Goal: Task Accomplishment & Management: Complete application form

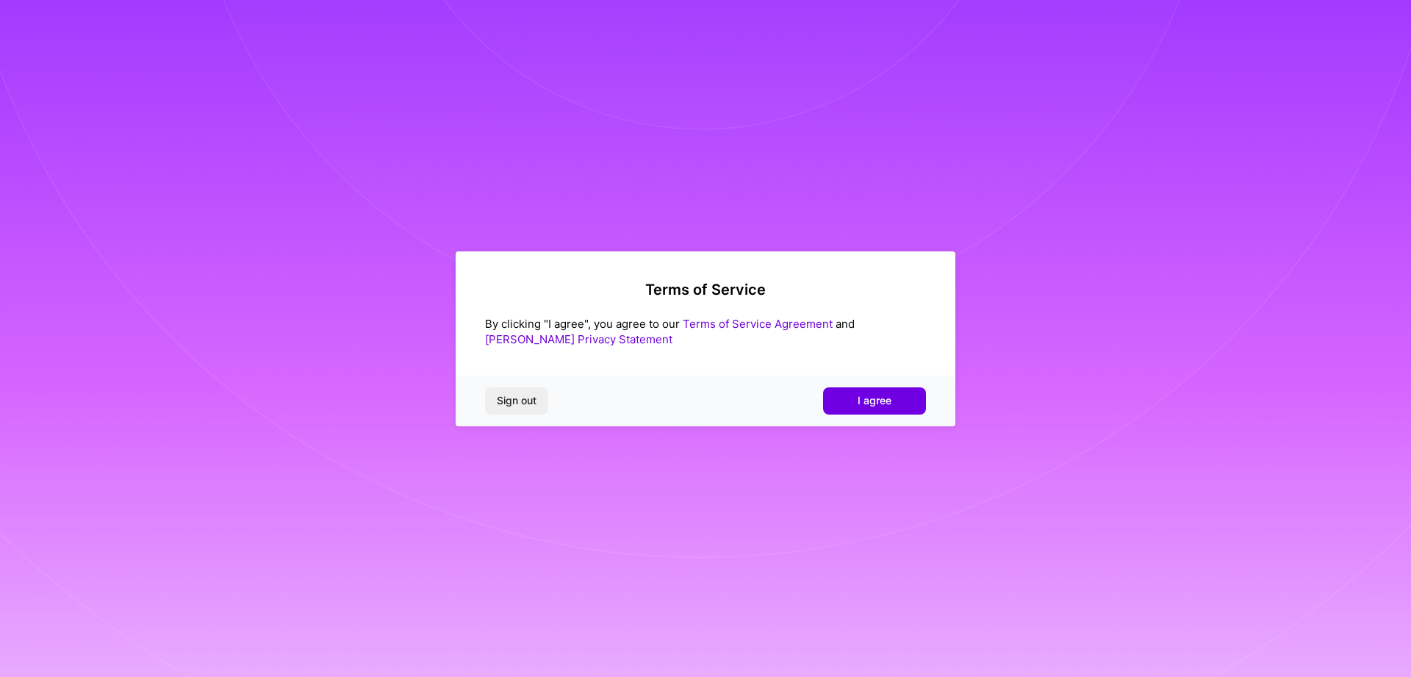
click at [885, 417] on div "Sign out I agree" at bounding box center [706, 401] width 500 height 50
click at [885, 407] on span "I agree" at bounding box center [875, 400] width 34 height 15
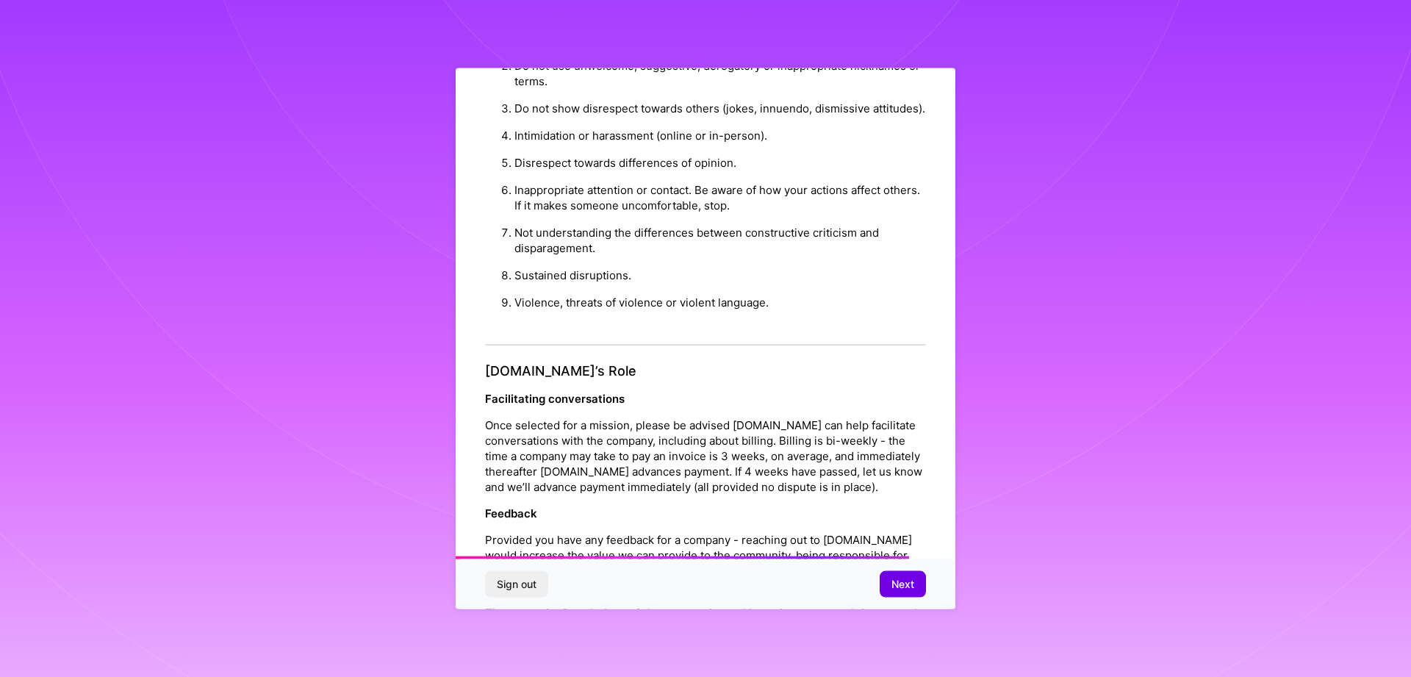
scroll to position [1477, 0]
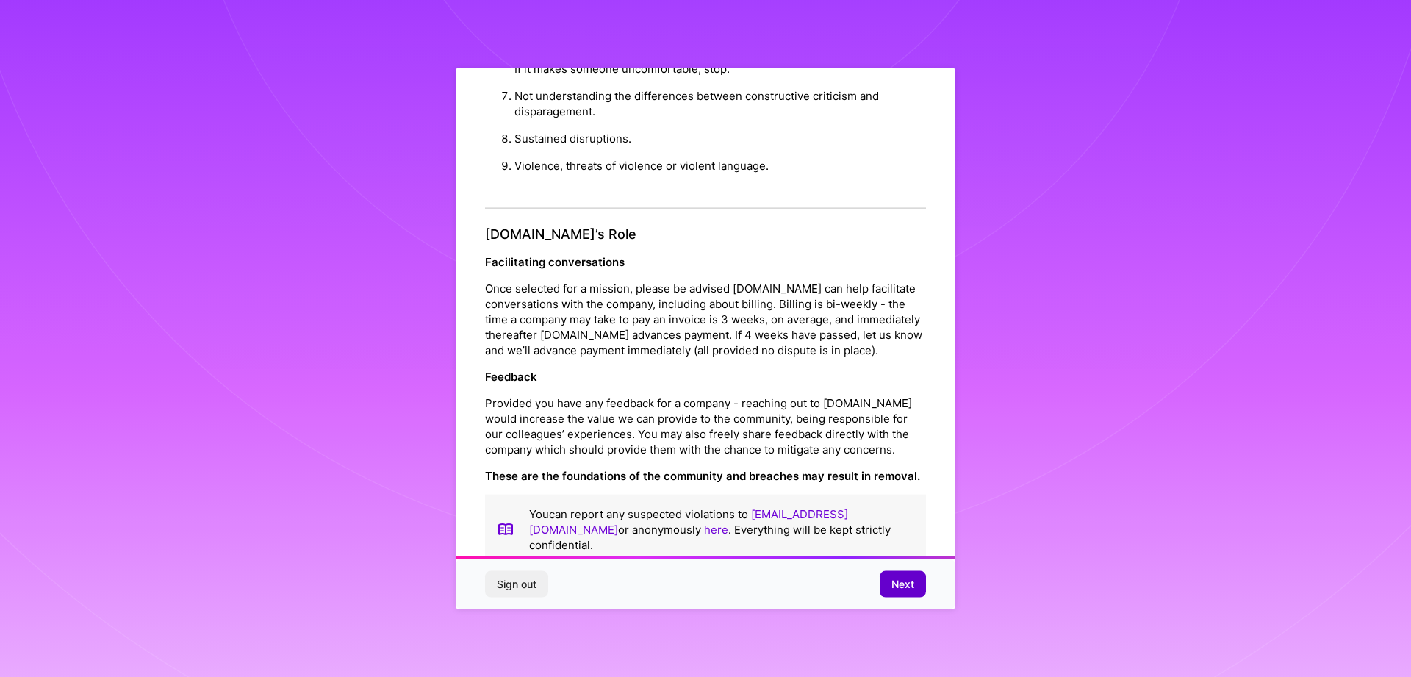
click at [908, 588] on span "Next" at bounding box center [902, 584] width 23 height 15
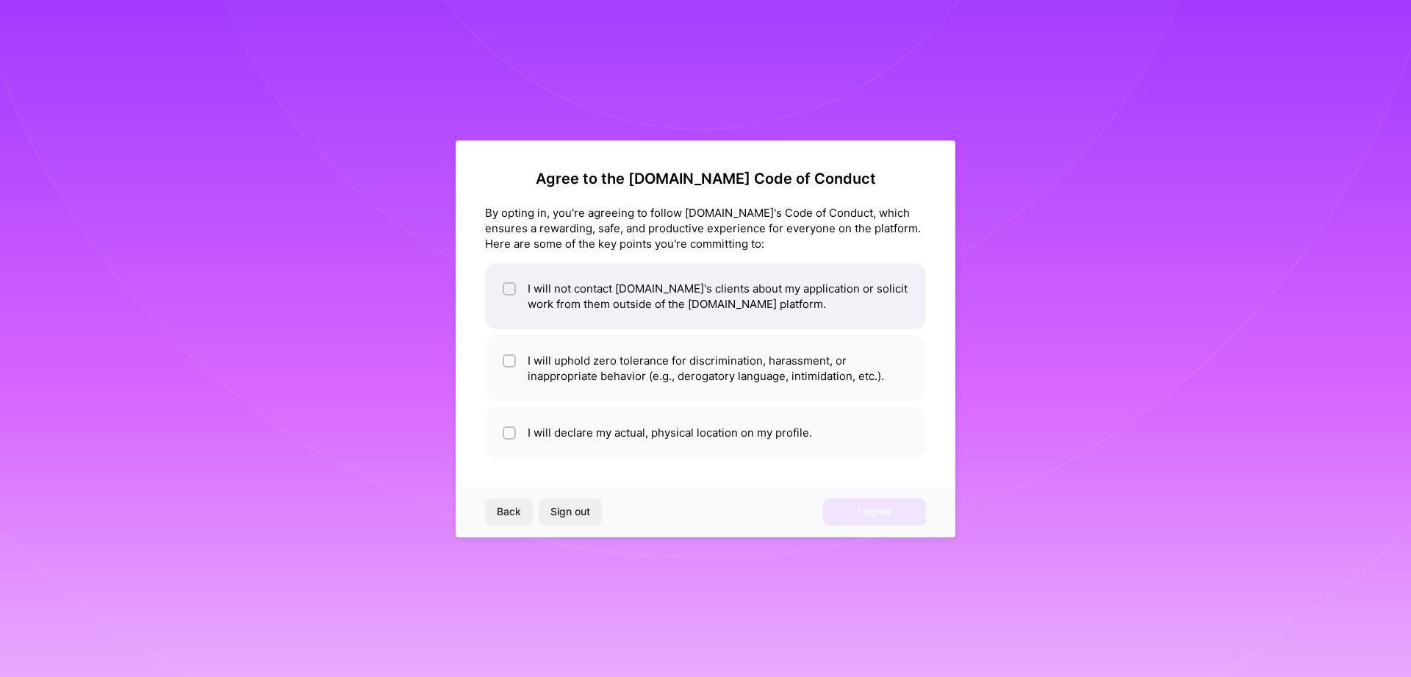
click at [506, 289] on input "checkbox" at bounding box center [511, 289] width 10 height 10
checkbox input "true"
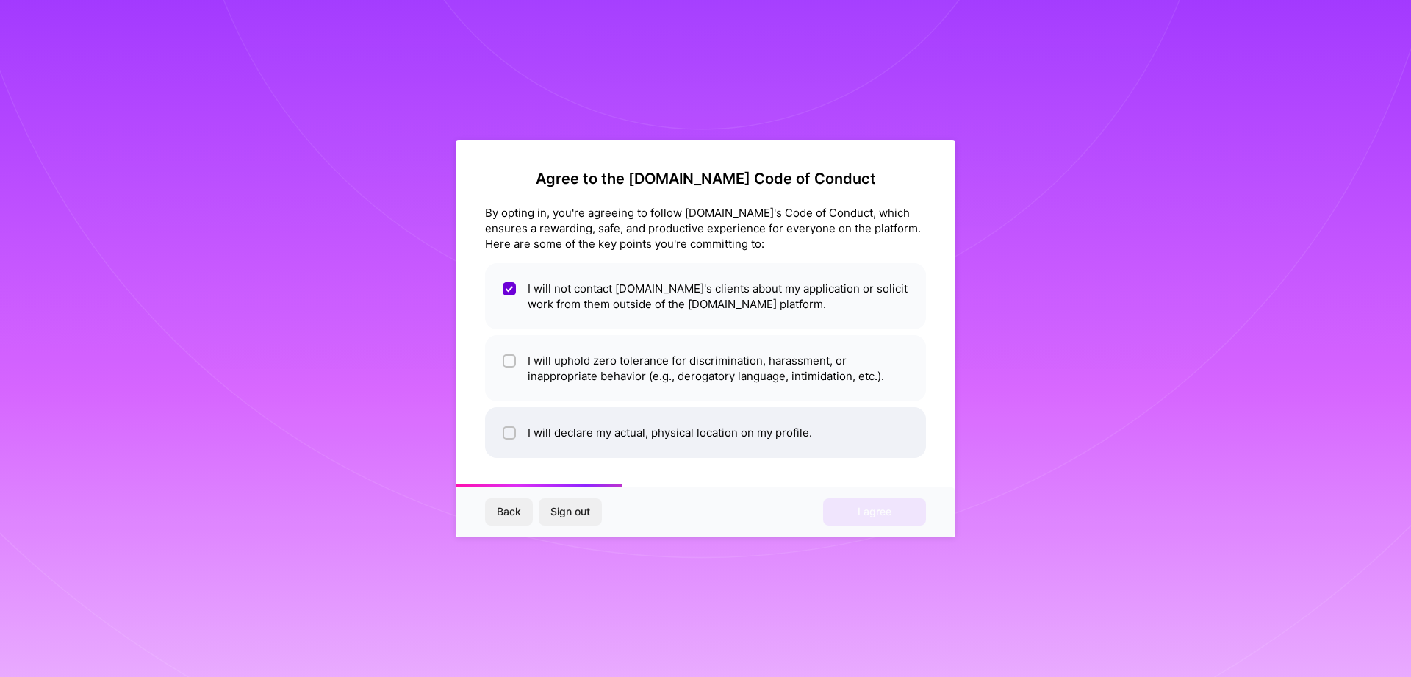
click at [509, 428] on input "checkbox" at bounding box center [511, 433] width 10 height 10
checkbox input "true"
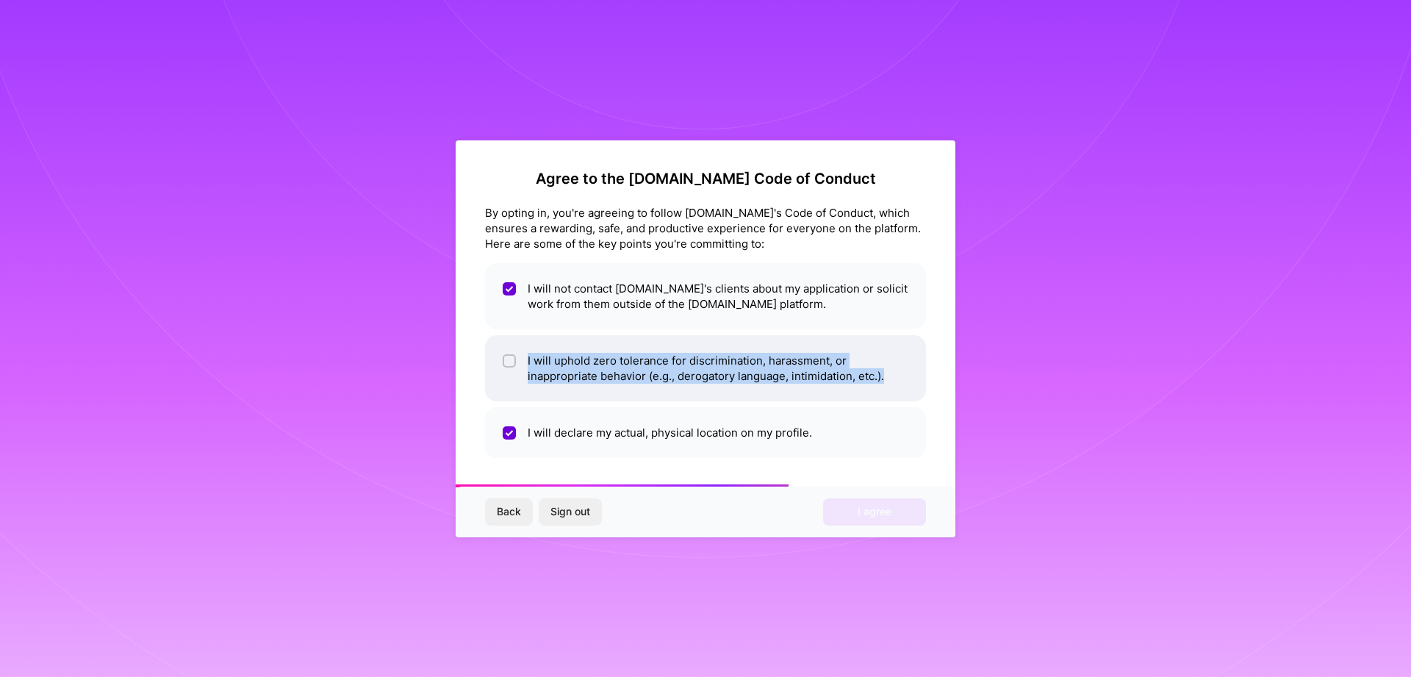
drag, startPoint x: 897, startPoint y: 378, endPoint x: 527, endPoint y: 361, distance: 370.8
click at [527, 361] on li "I will uphold zero tolerance for discrimination, harassment, or inappropriate b…" at bounding box center [705, 368] width 441 height 66
checkbox input "true"
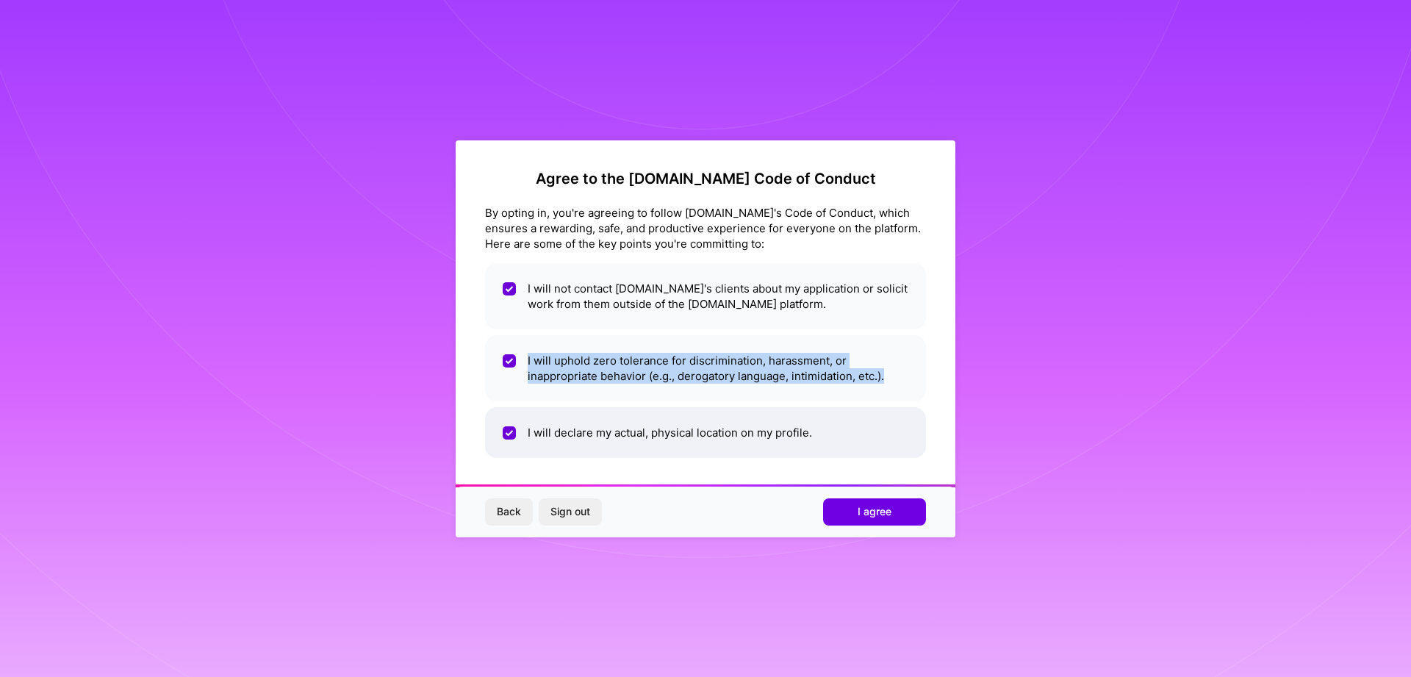
copy li "I will uphold zero tolerance for discrimination, harassment, or inappropriate b…"
click at [868, 515] on span "I agree" at bounding box center [875, 511] width 34 height 15
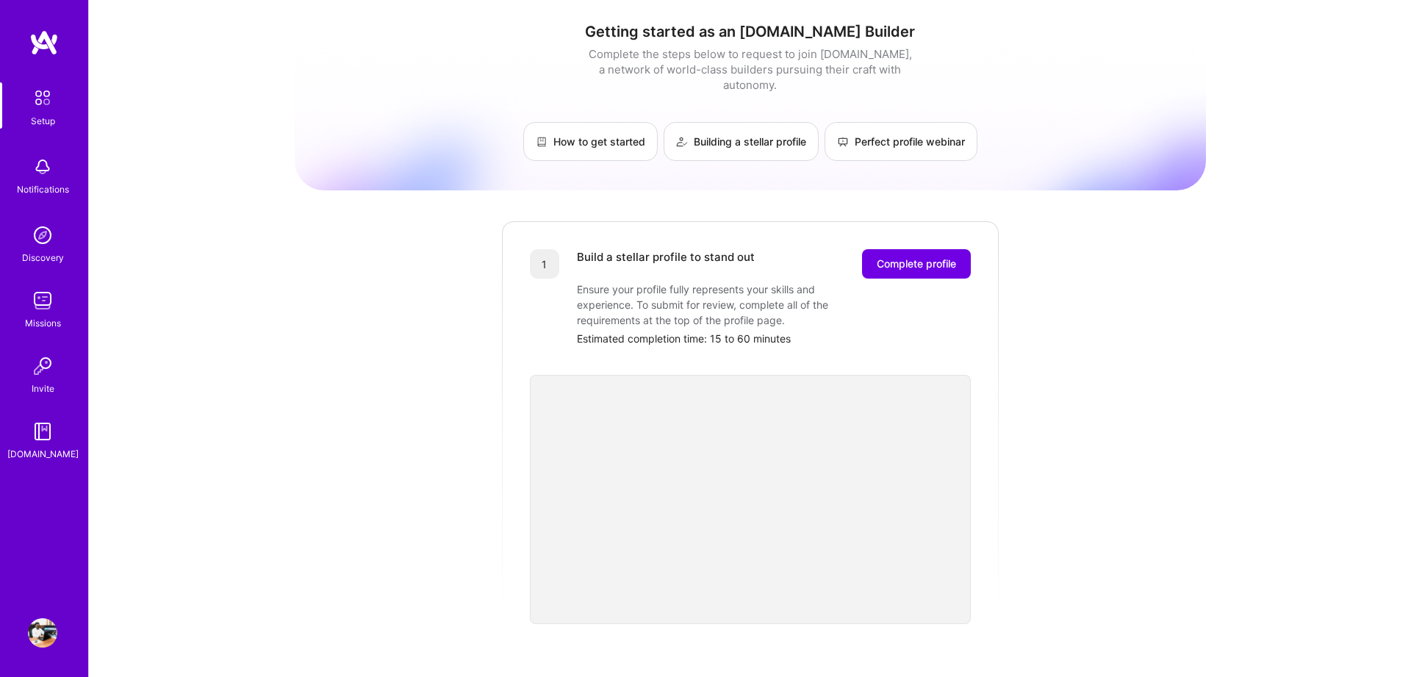
click at [51, 311] on img at bounding box center [42, 300] width 29 height 29
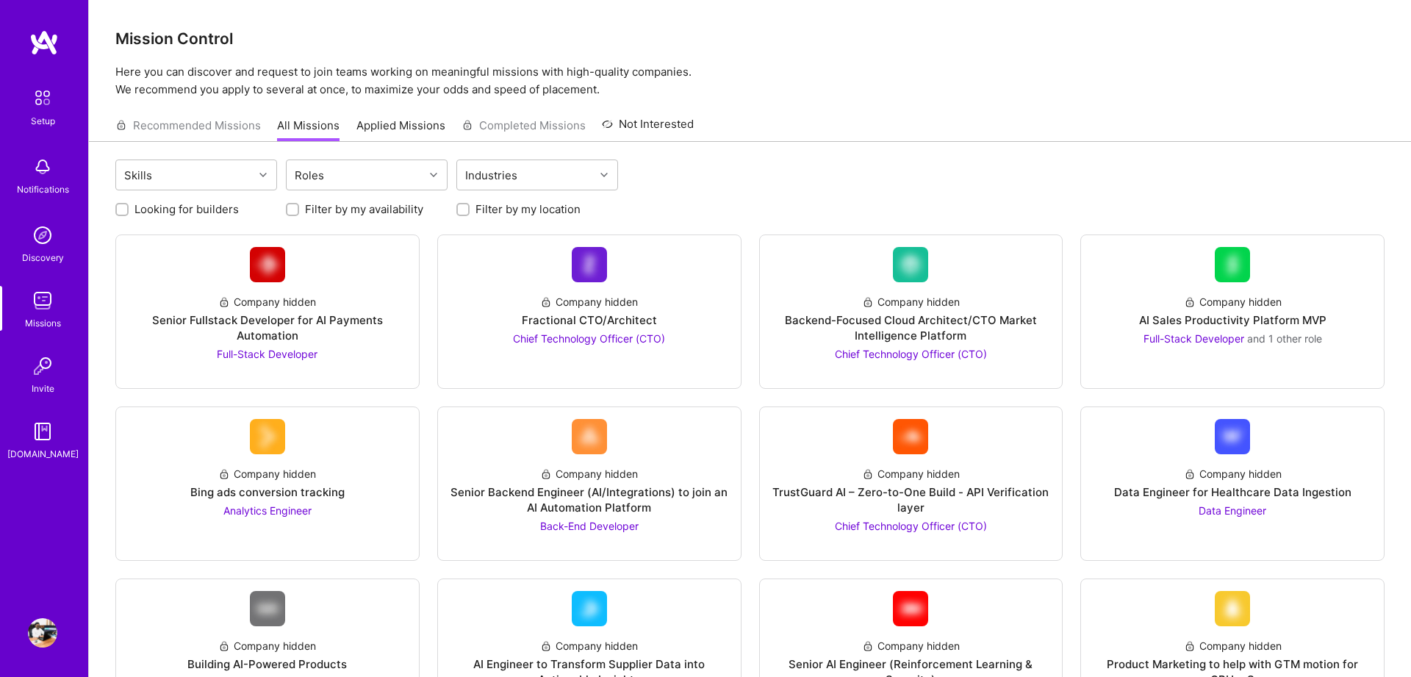
click at [34, 181] on img at bounding box center [42, 166] width 29 height 29
click at [35, 181] on div "Setup Notifications Discovery Missions Invite [DOMAIN_NAME]" at bounding box center [44, 271] width 88 height 379
click at [47, 234] on img at bounding box center [42, 234] width 29 height 29
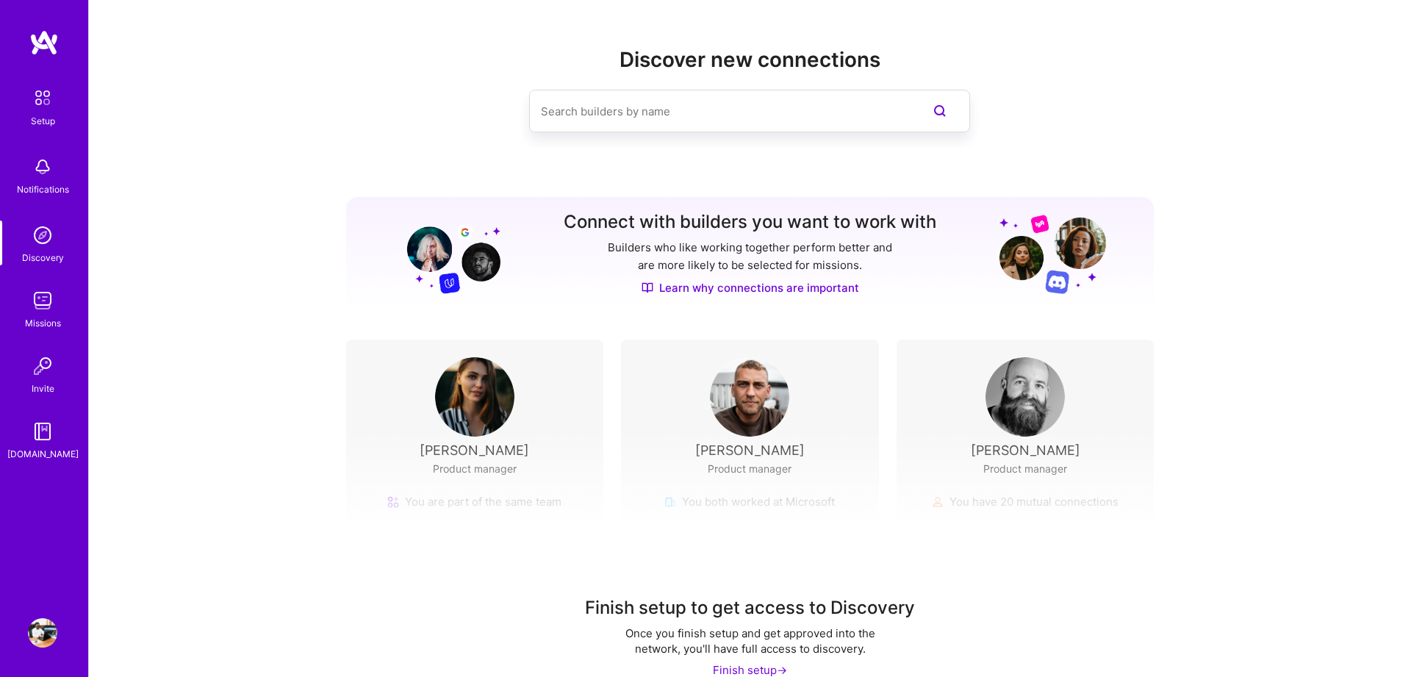
click at [513, 448] on div "Finish setup to get access to Discovery Once you finish setup and get approved …" at bounding box center [750, 565] width 1322 height 274
click at [466, 394] on img at bounding box center [474, 396] width 79 height 79
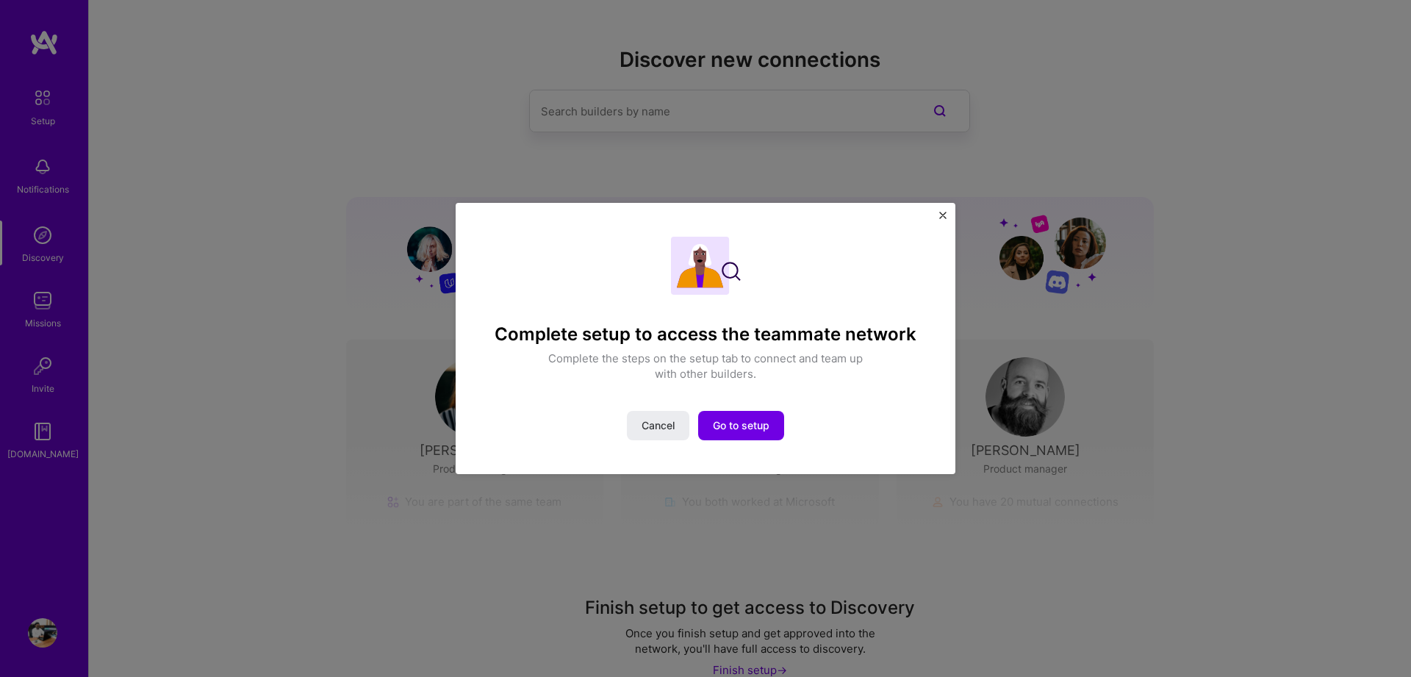
click at [941, 218] on img "Close" at bounding box center [942, 215] width 7 height 7
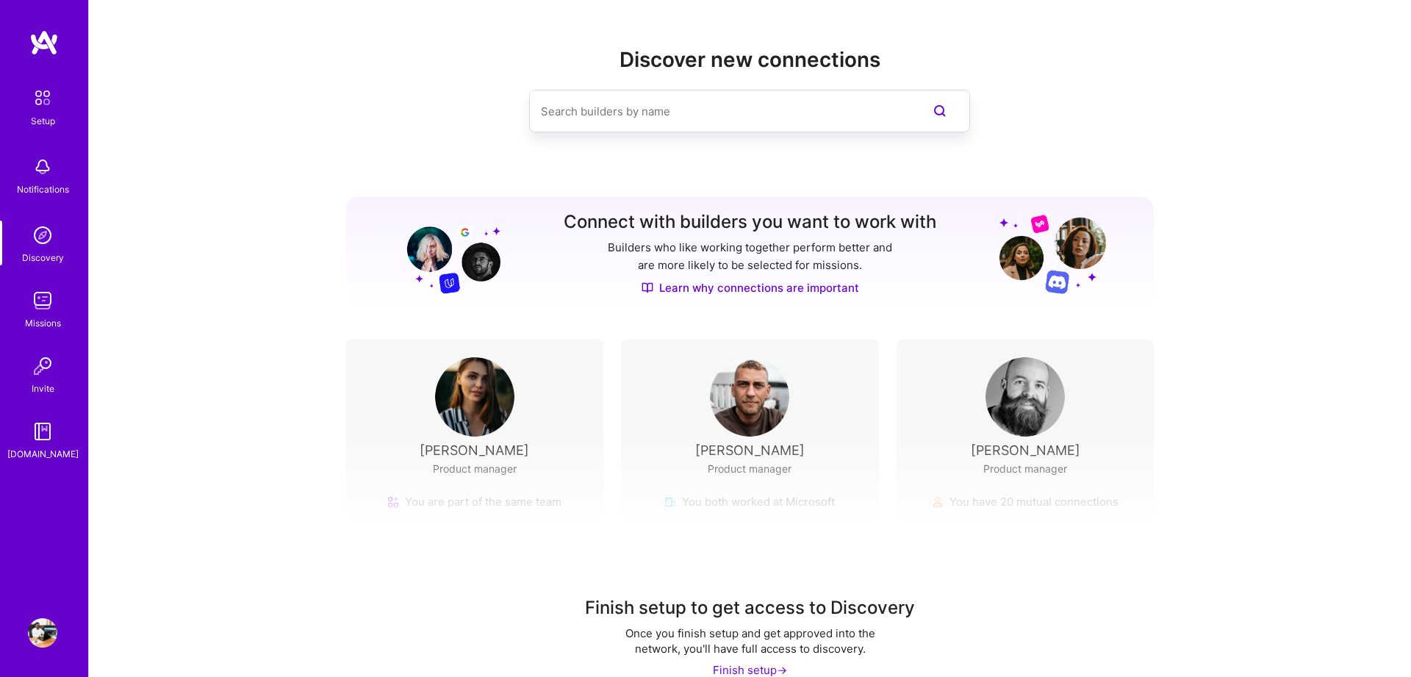
click at [775, 674] on div "Finish setup ->" at bounding box center [750, 669] width 74 height 15
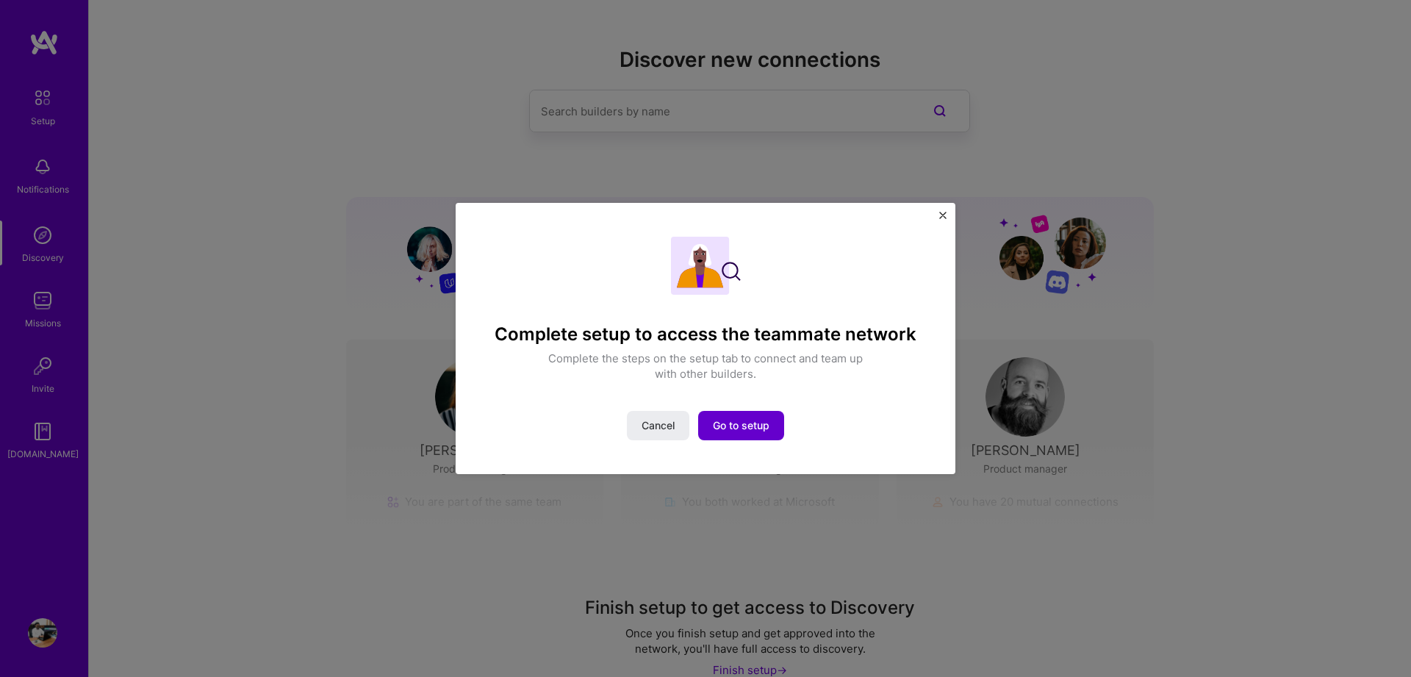
click at [772, 435] on button "Go to setup" at bounding box center [741, 425] width 86 height 29
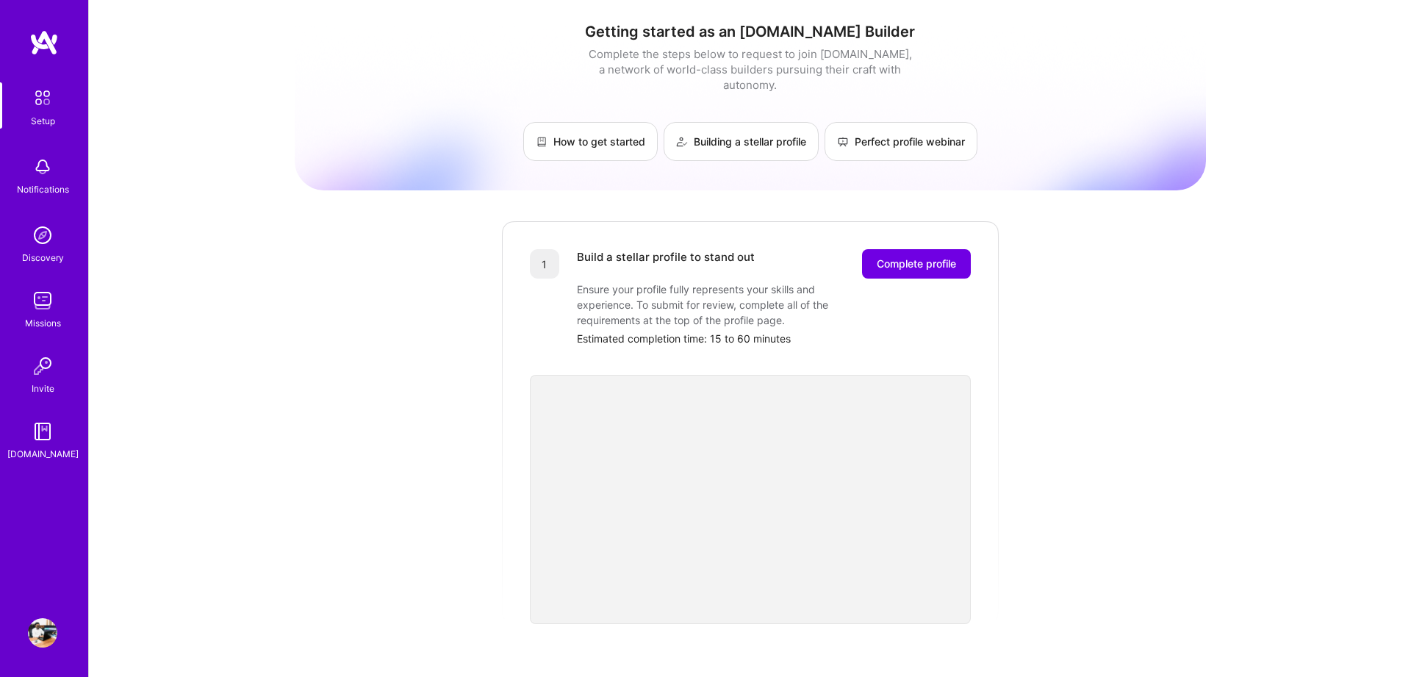
click at [35, 180] on img at bounding box center [42, 166] width 29 height 29
click at [45, 309] on img at bounding box center [42, 300] width 29 height 29
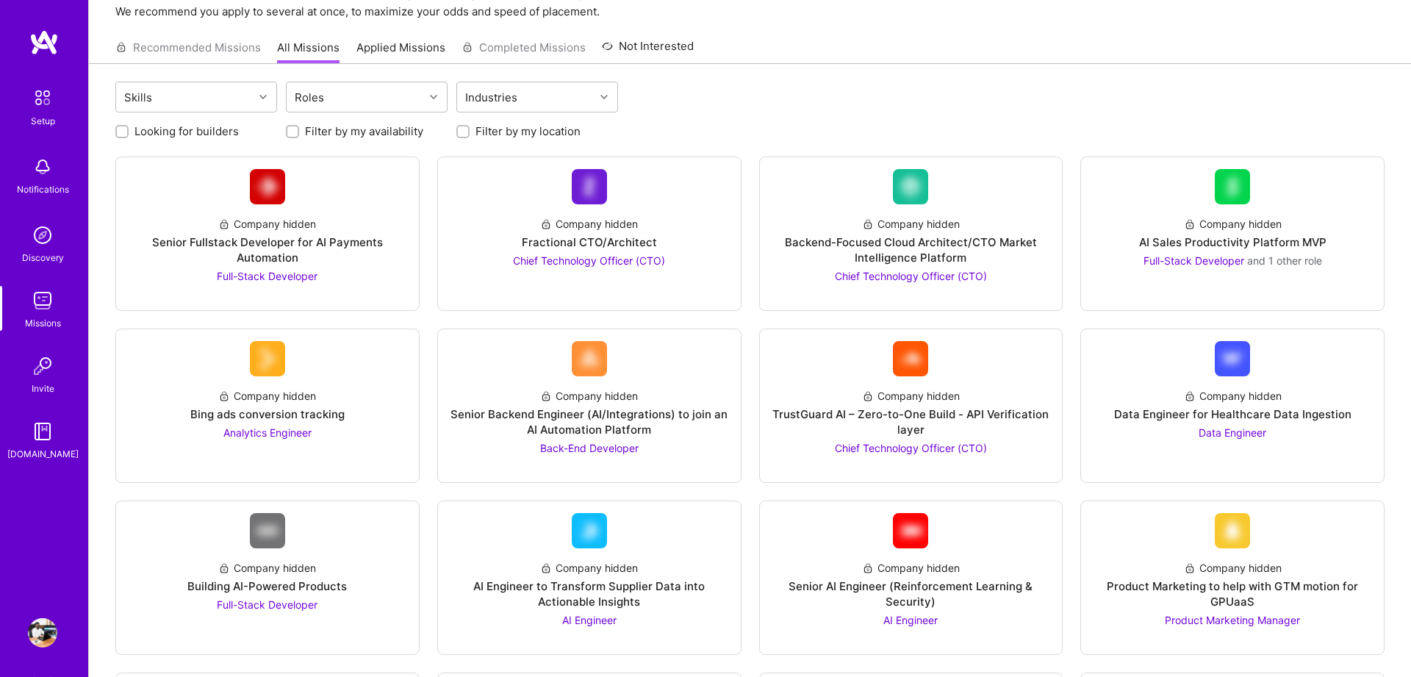
scroll to position [84, 0]
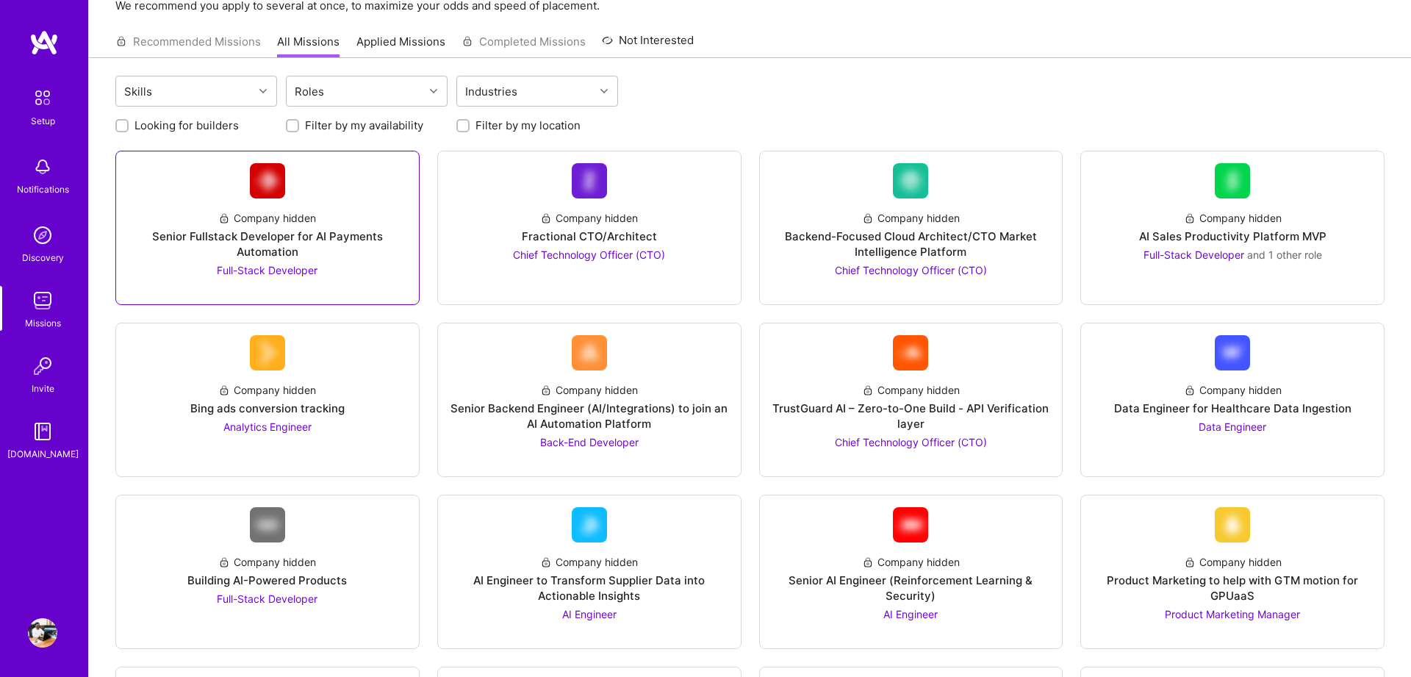
click at [256, 269] on span "Full-Stack Developer" at bounding box center [267, 270] width 101 height 12
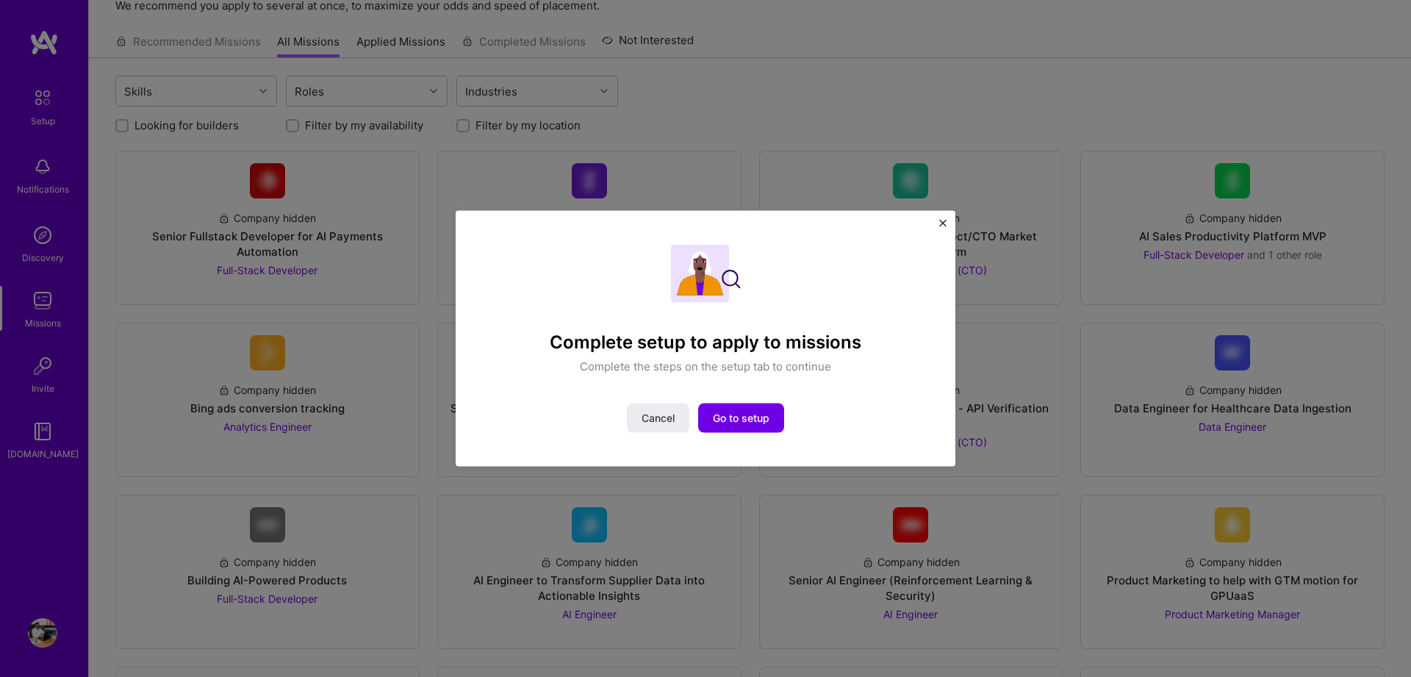
click at [947, 220] on div "Complete setup to apply to missions Complete the steps on the setup tab to cont…" at bounding box center [706, 338] width 500 height 256
click at [944, 224] on img "Close" at bounding box center [942, 222] width 7 height 7
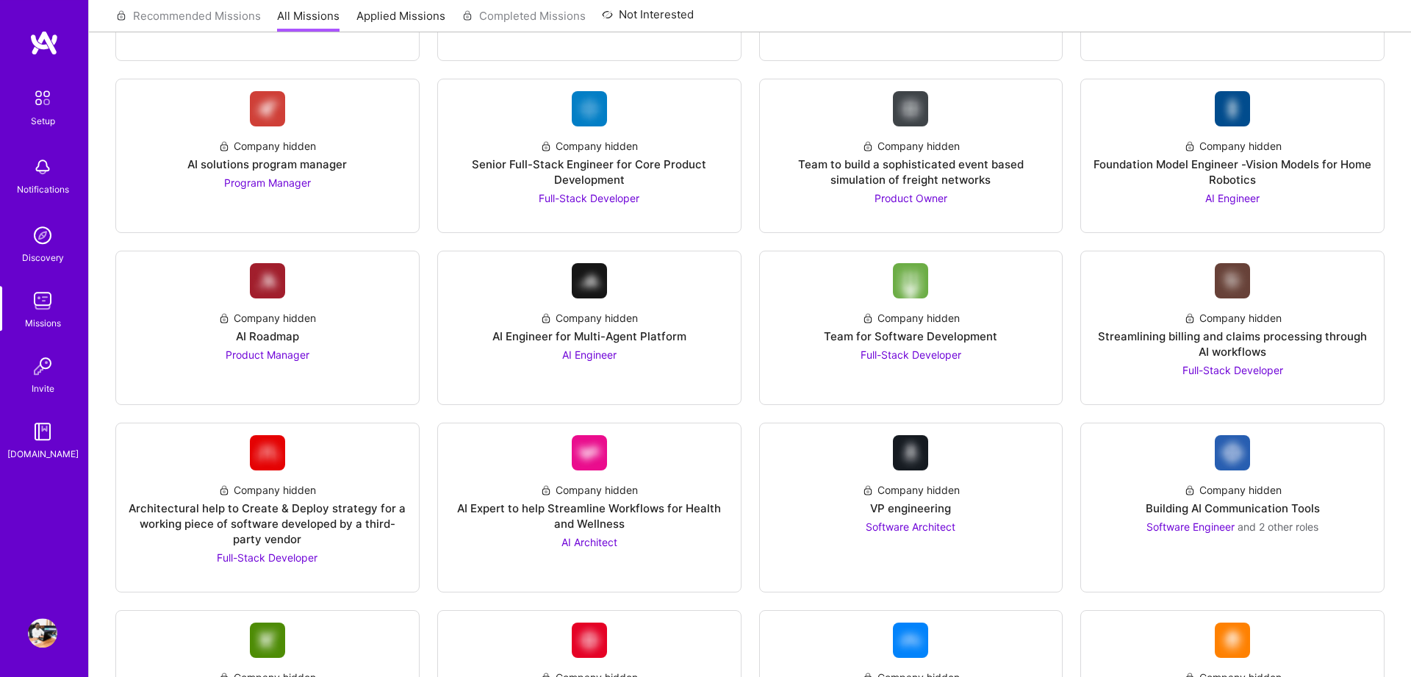
scroll to position [1340, 0]
